Goal: Go to known website: Access a specific website the user already knows

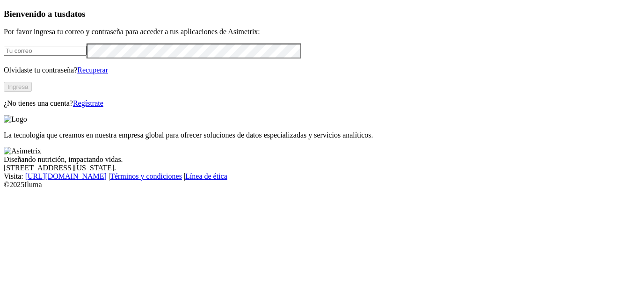
type input "[PERSON_NAME][EMAIL_ADDRESS][DOMAIN_NAME]"
click at [32, 92] on button "Ingresa" at bounding box center [18, 87] width 28 height 10
